Goal: Task Accomplishment & Management: Use online tool/utility

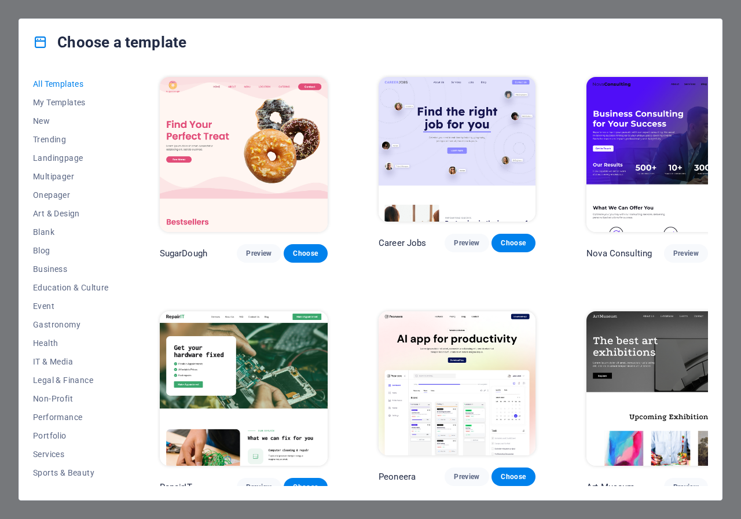
click at [706, 10] on div "Choose a template All Templates My Templates New Trending Landingpage Multipage…" at bounding box center [370, 259] width 741 height 519
click at [245, 136] on img at bounding box center [244, 154] width 168 height 155
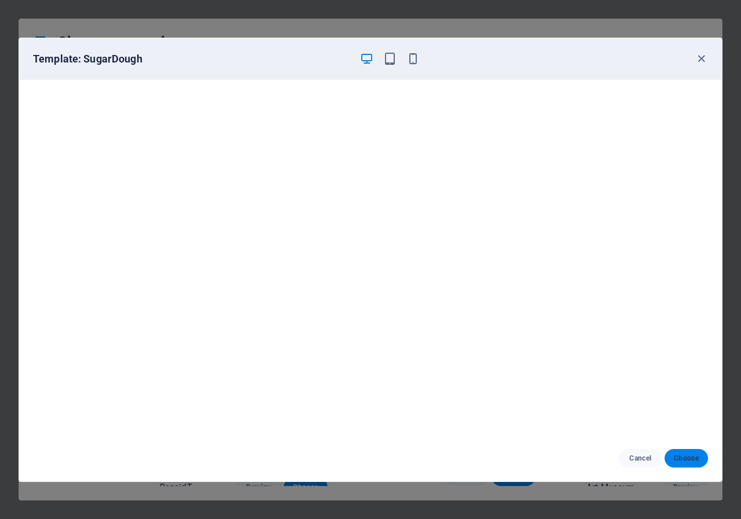
click at [693, 461] on span "Choose" at bounding box center [686, 458] width 25 height 9
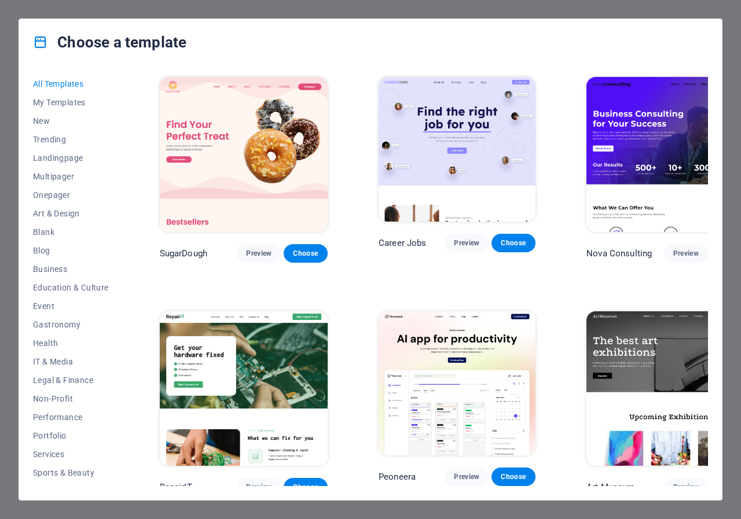
click at [708, 80] on div "All Templates My Templates New Trending Landingpage Multipager Onepager Art & D…" at bounding box center [370, 282] width 703 height 435
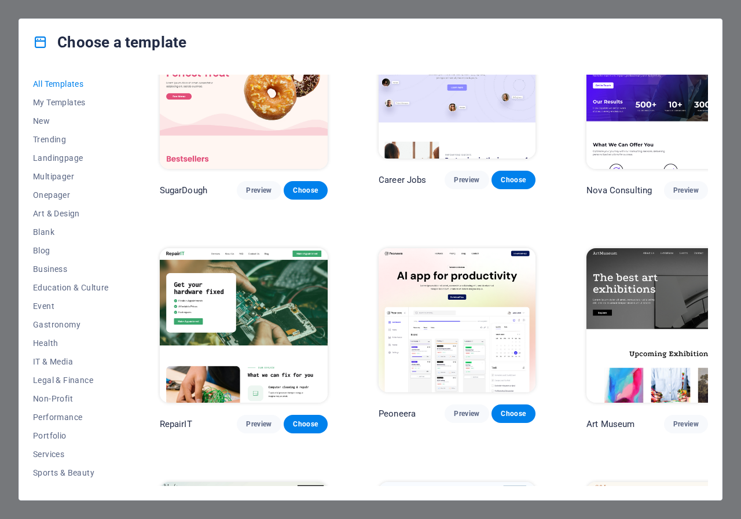
scroll to position [174, 0]
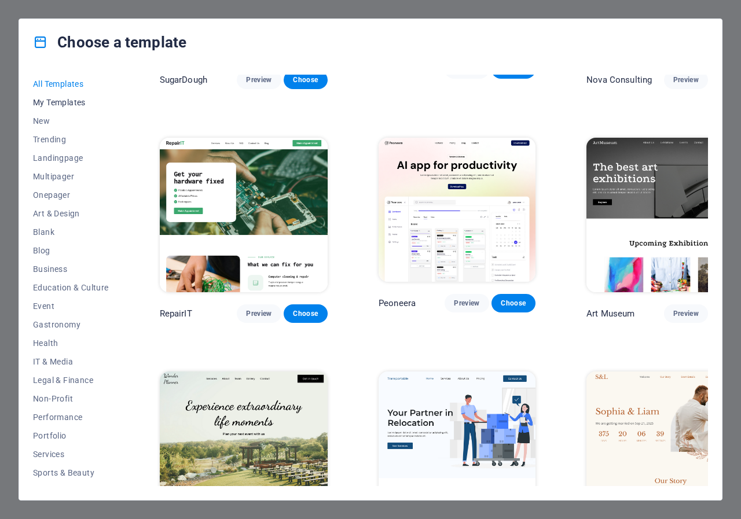
click at [52, 102] on span "My Templates" at bounding box center [71, 102] width 76 height 9
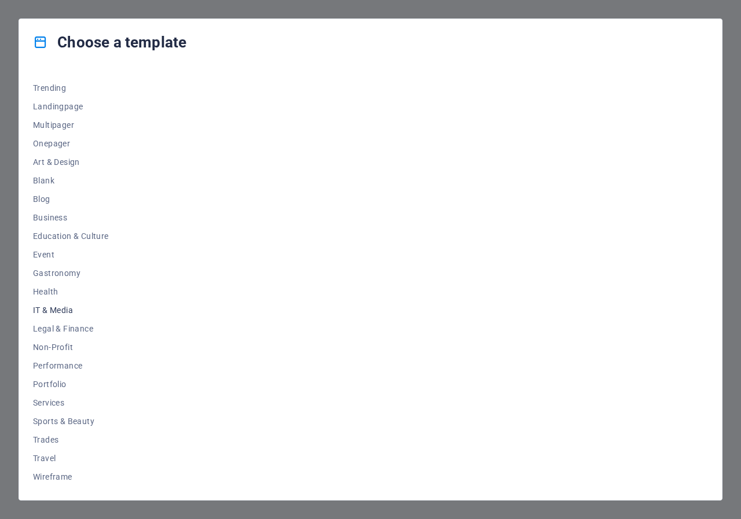
scroll to position [0, 0]
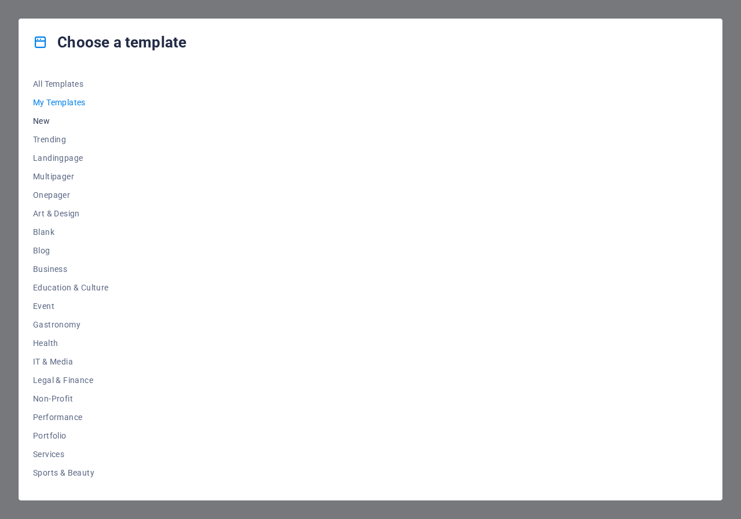
click at [44, 118] on span "New" at bounding box center [71, 120] width 76 height 9
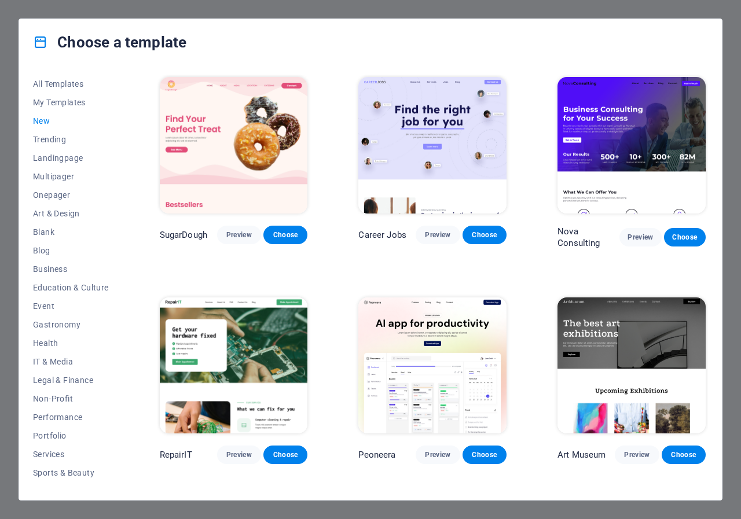
click at [77, 10] on div "Choose a template All Templates My Templates New Trending Landingpage Multipage…" at bounding box center [370, 259] width 741 height 519
